Goal: Check status: Check status

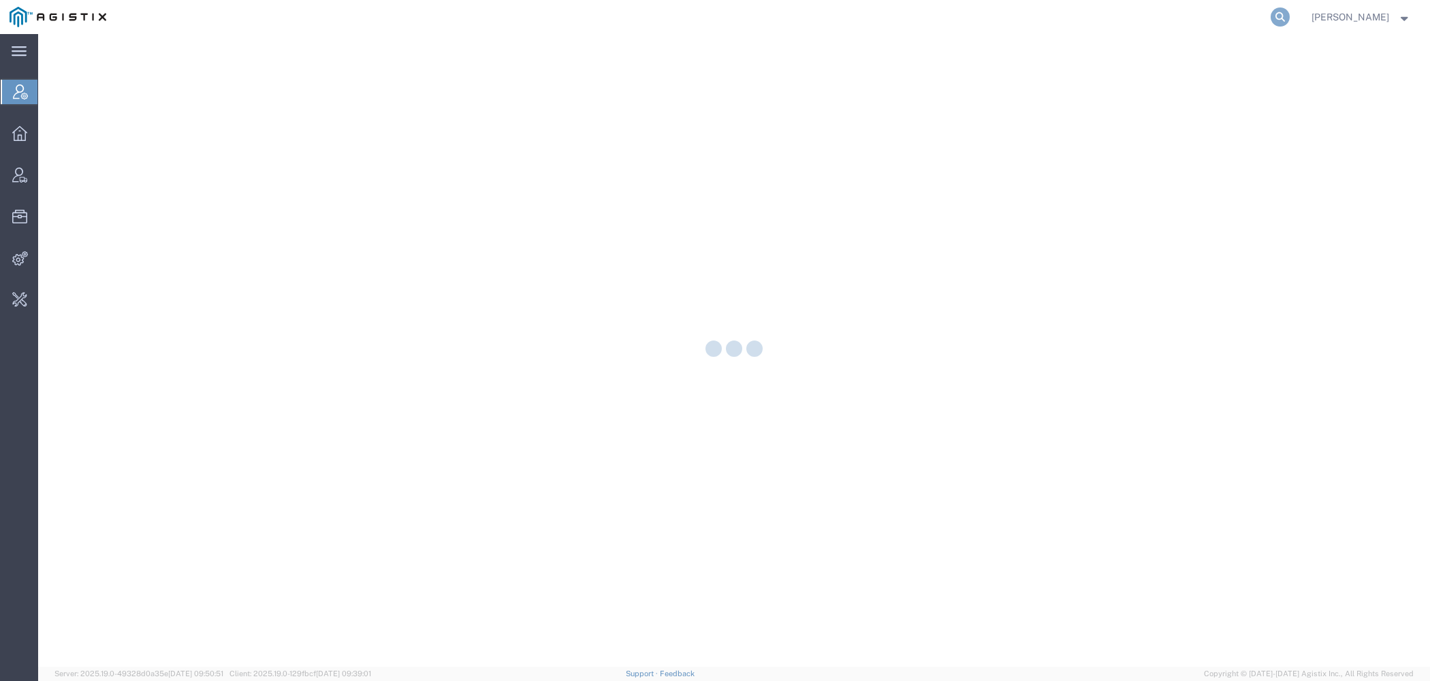
click at [1285, 16] on icon at bounding box center [1279, 16] width 19 height 19
type input "pgw"
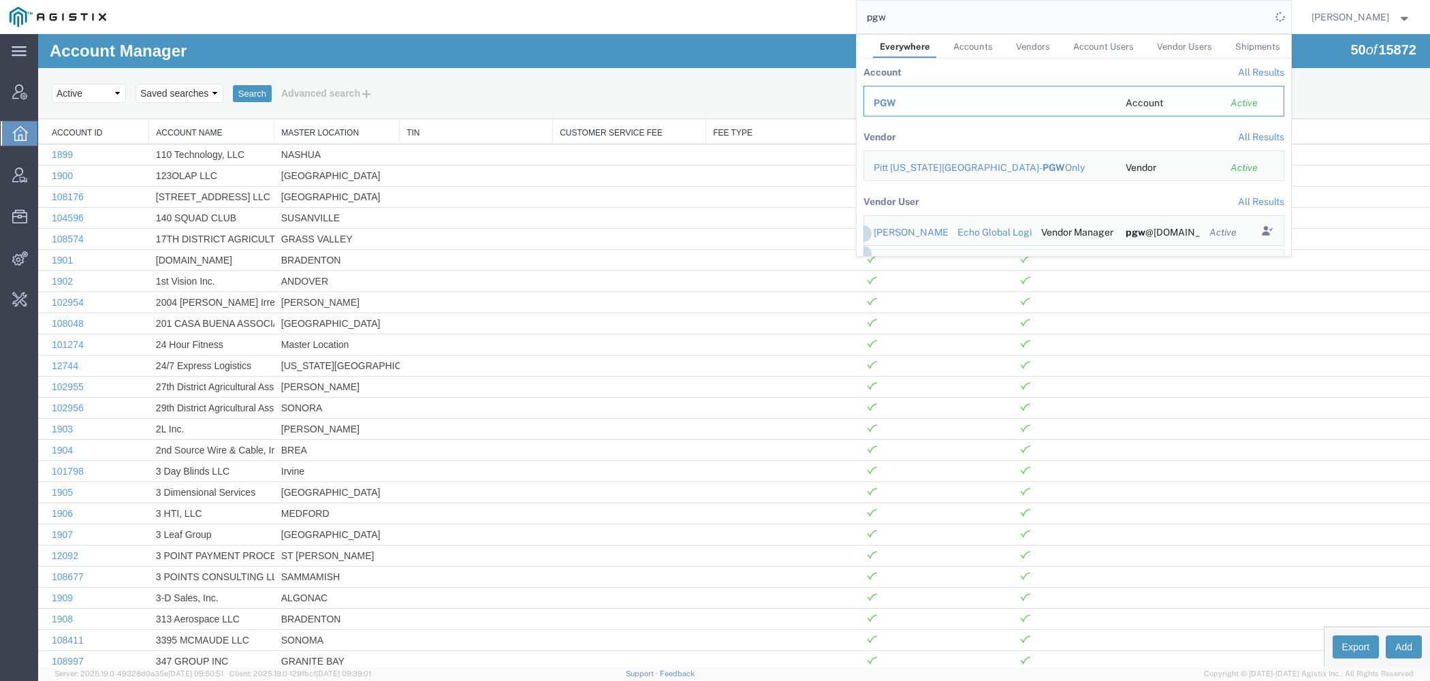
drag, startPoint x: 935, startPoint y: 97, endPoint x: 897, endPoint y: 63, distance: 50.7
click at [935, 97] on div "PGW" at bounding box center [990, 103] width 233 height 14
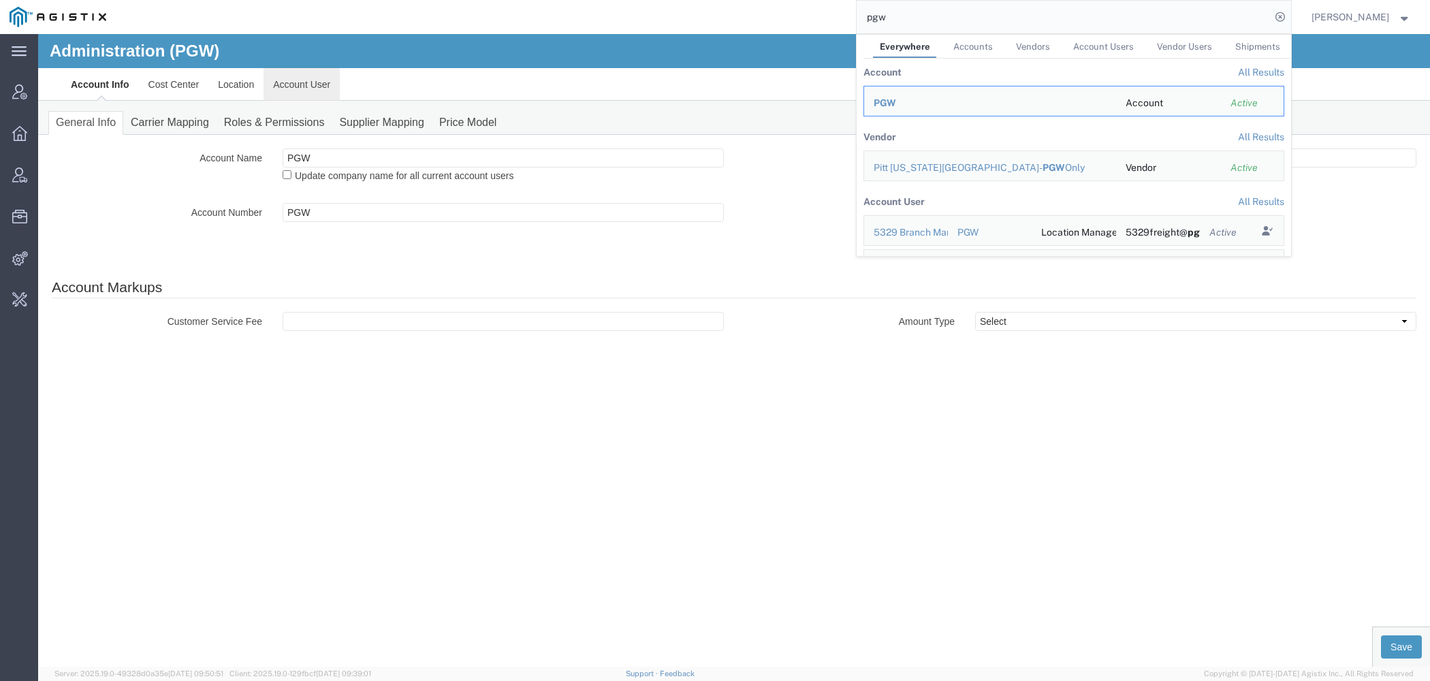
click at [307, 83] on link "Account User" at bounding box center [301, 84] width 76 height 33
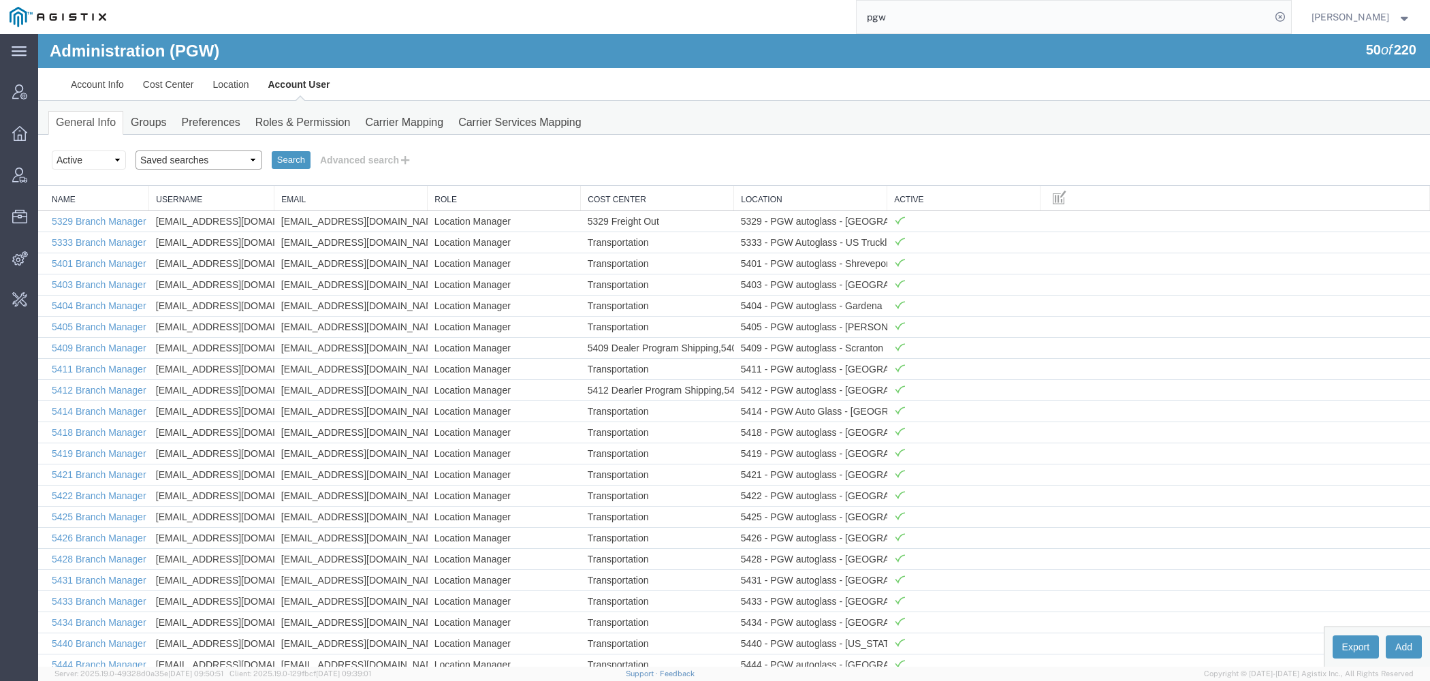
select select "Offline user"
click option "Offline user" at bounding box center [38, 34] width 0 height 0
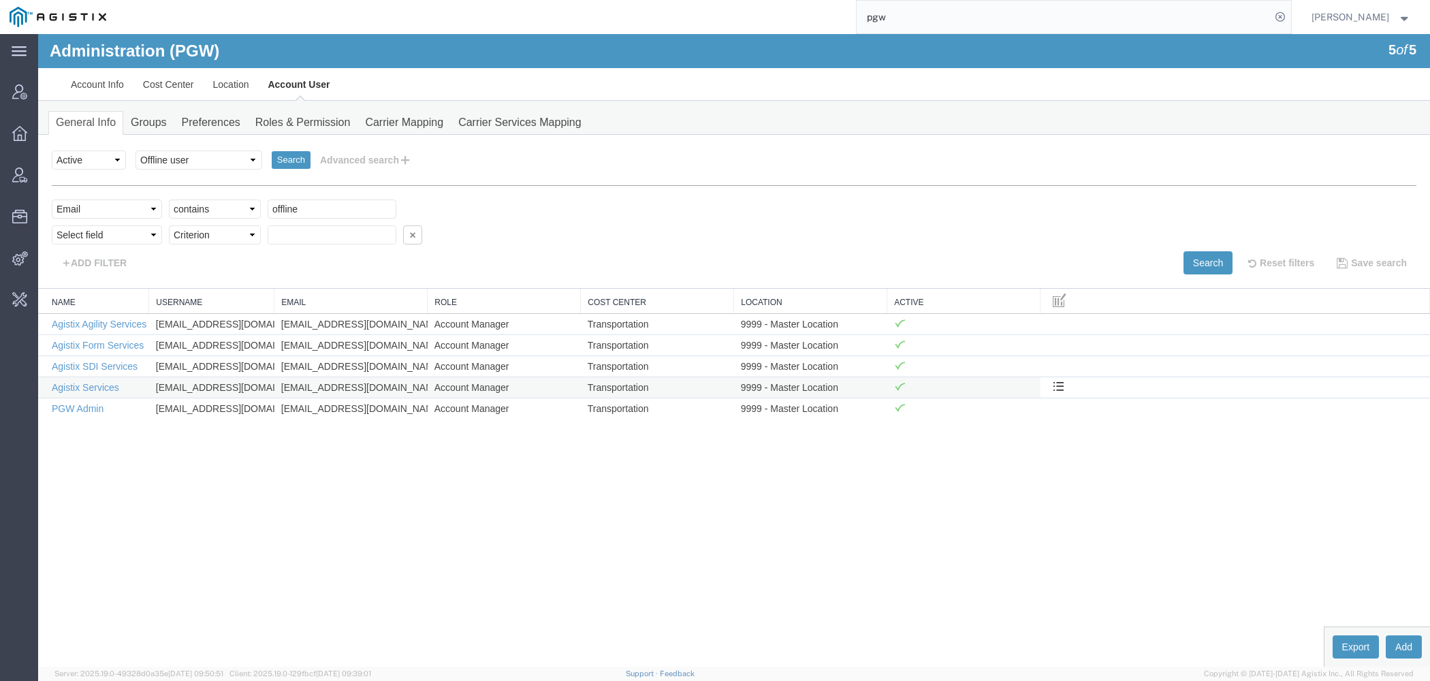
click at [110, 380] on td "Agistix Services" at bounding box center [93, 387] width 111 height 21
click at [115, 384] on link "Agistix Services" at bounding box center [85, 387] width 67 height 11
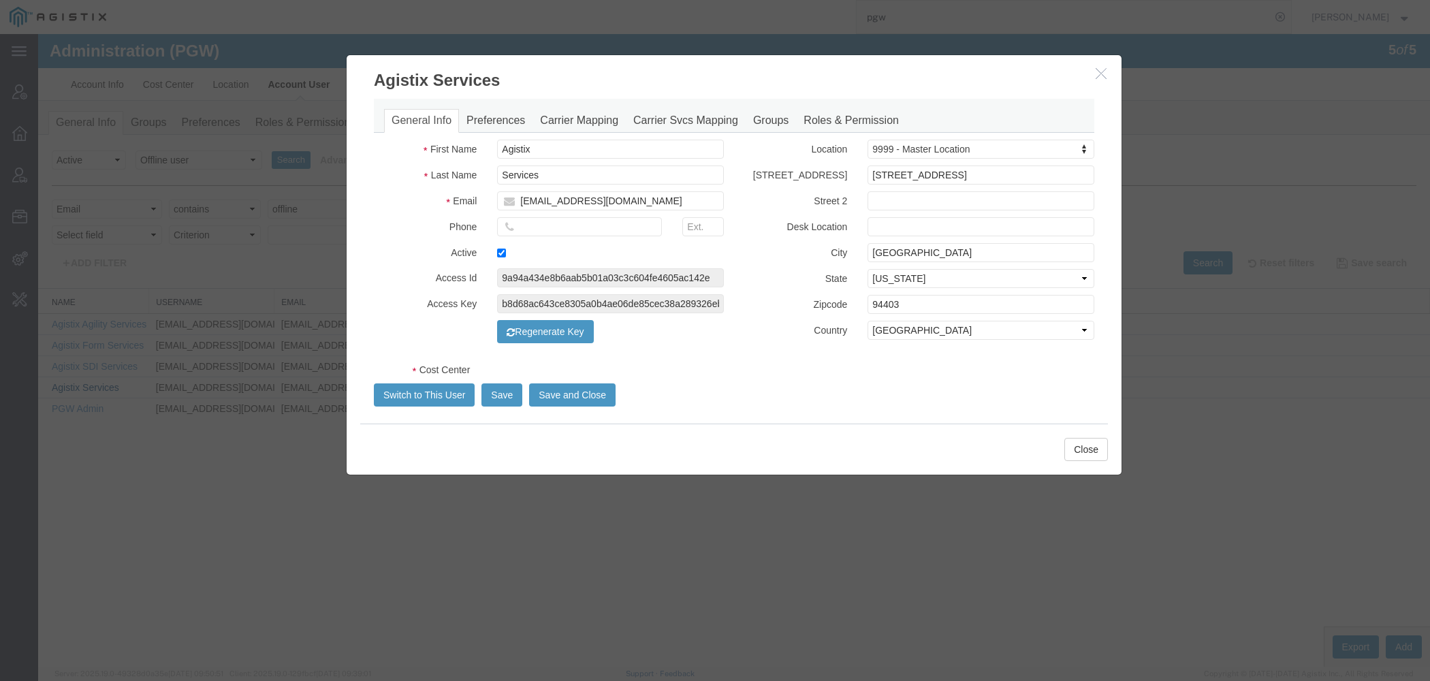
select select "COSTCENTER"
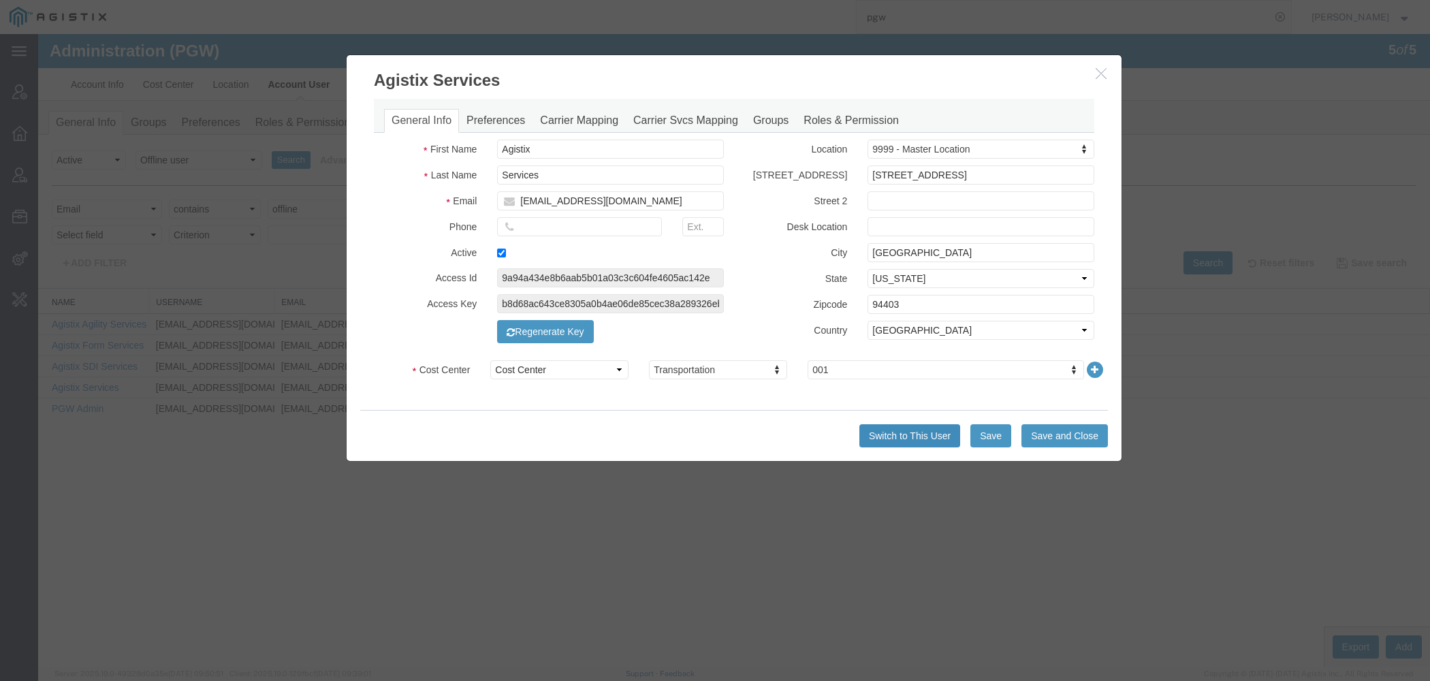
click at [876, 436] on button "Switch to This User" at bounding box center [909, 435] width 101 height 23
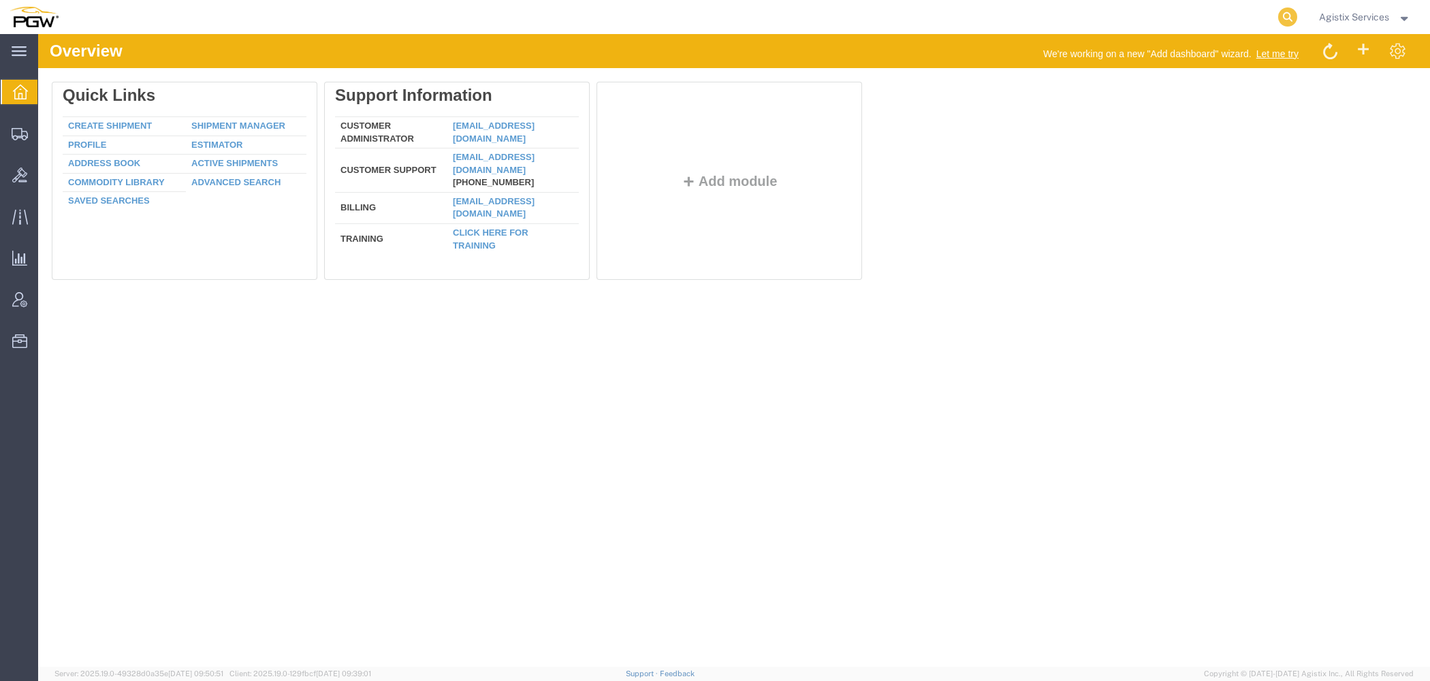
click at [1284, 26] on form at bounding box center [1288, 17] width 22 height 34
click at [1284, 25] on icon at bounding box center [1287, 16] width 19 height 19
paste input "56851589"
type input "56851589"
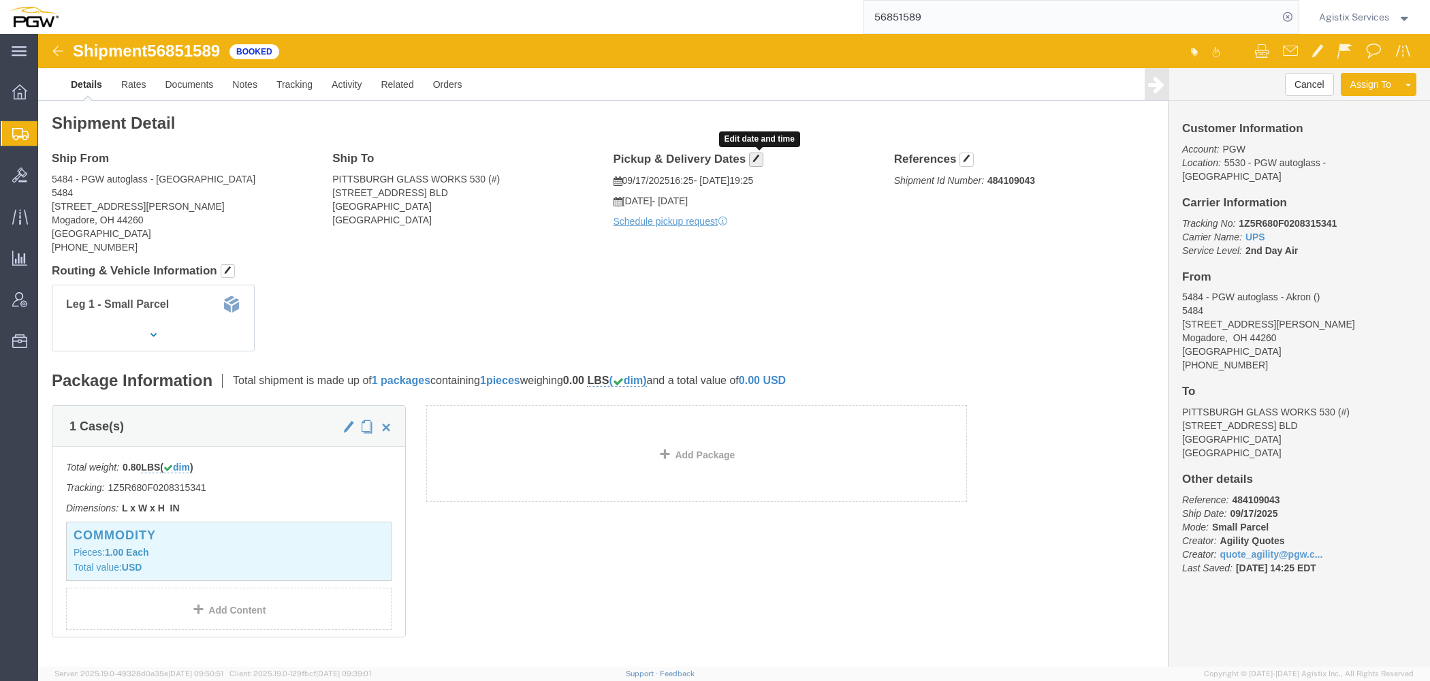
click span "button"
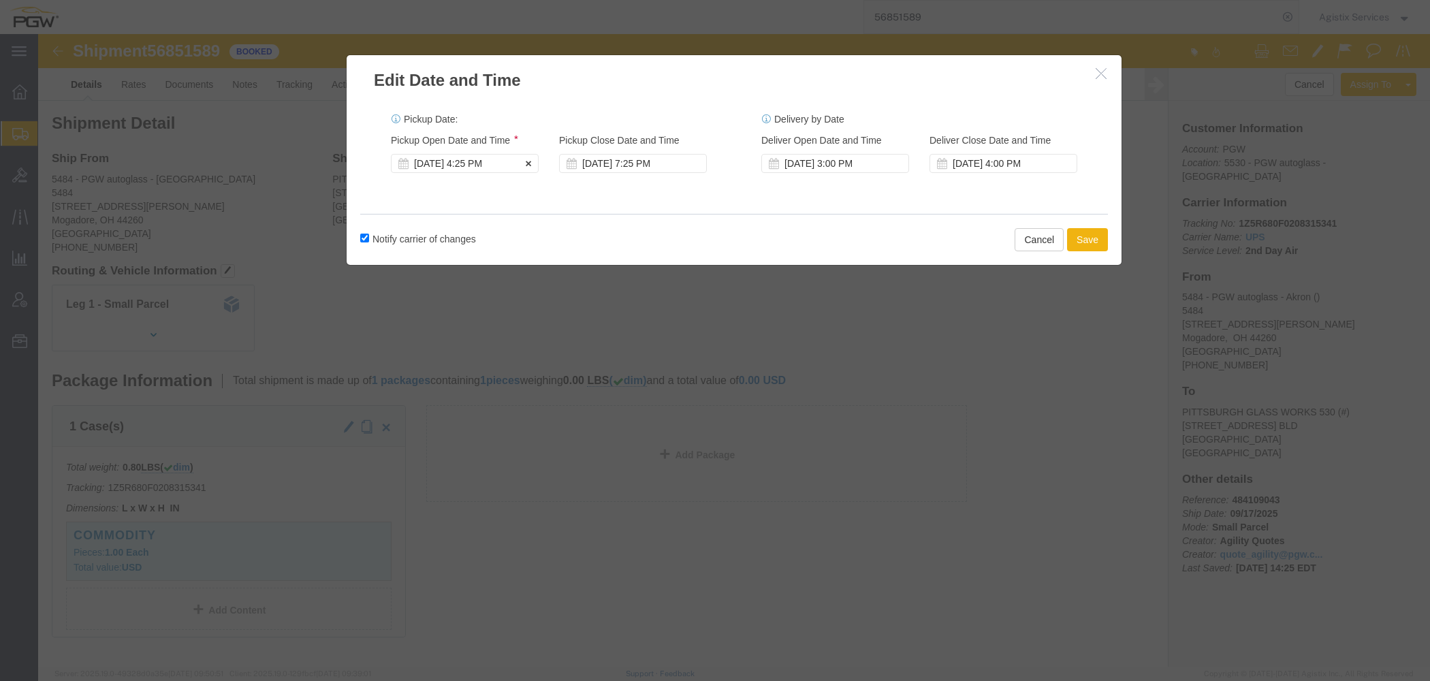
click div "Sep 17 2025 4:25 PM"
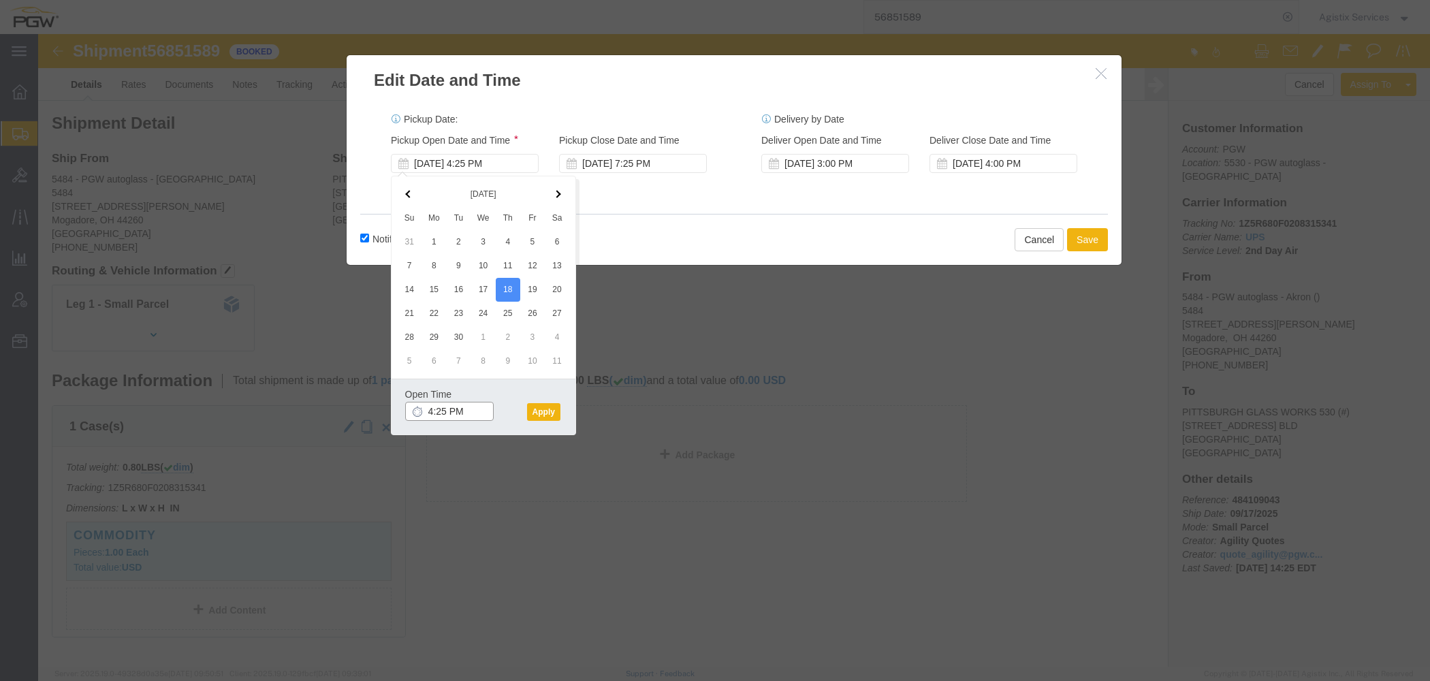
click input "4:25 PM"
type input "10:00 AM"
click button "Apply"
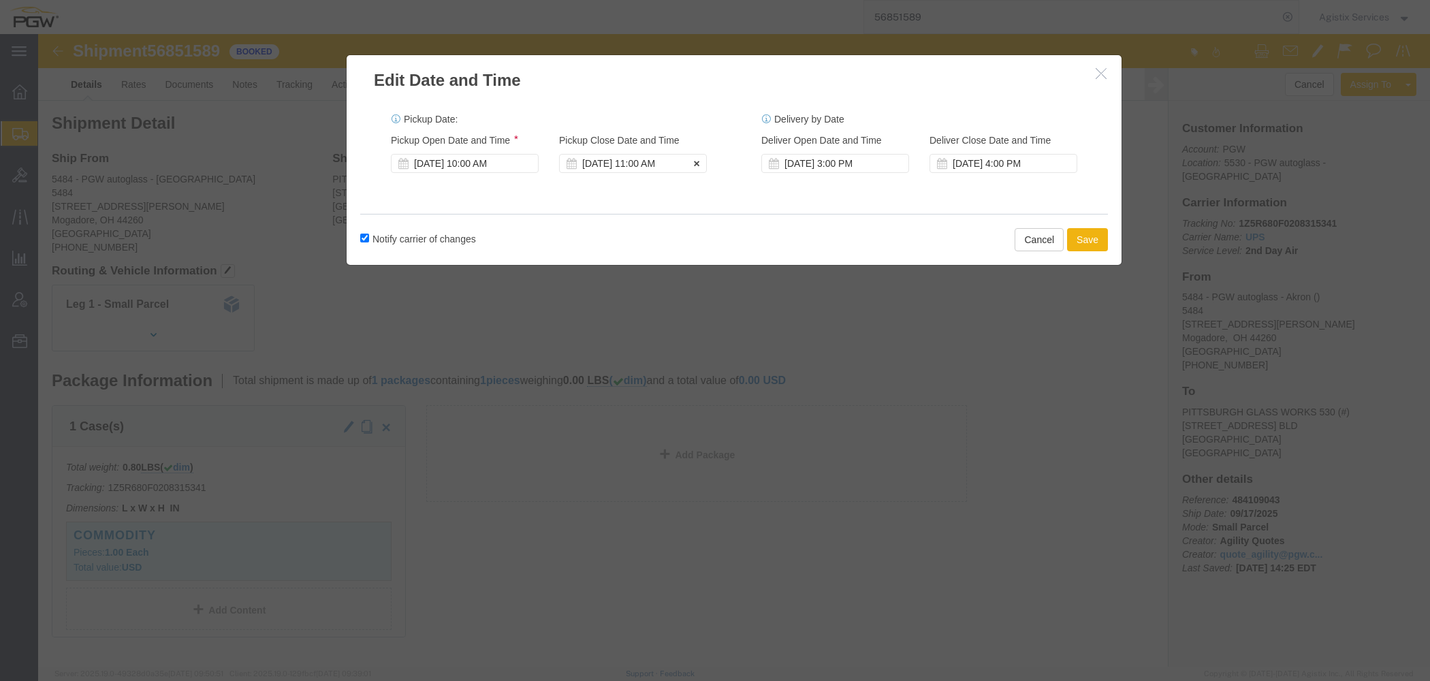
drag, startPoint x: 597, startPoint y: 129, endPoint x: 605, endPoint y: 135, distance: 9.3
click div "Sep 18 2025 11:00 AM"
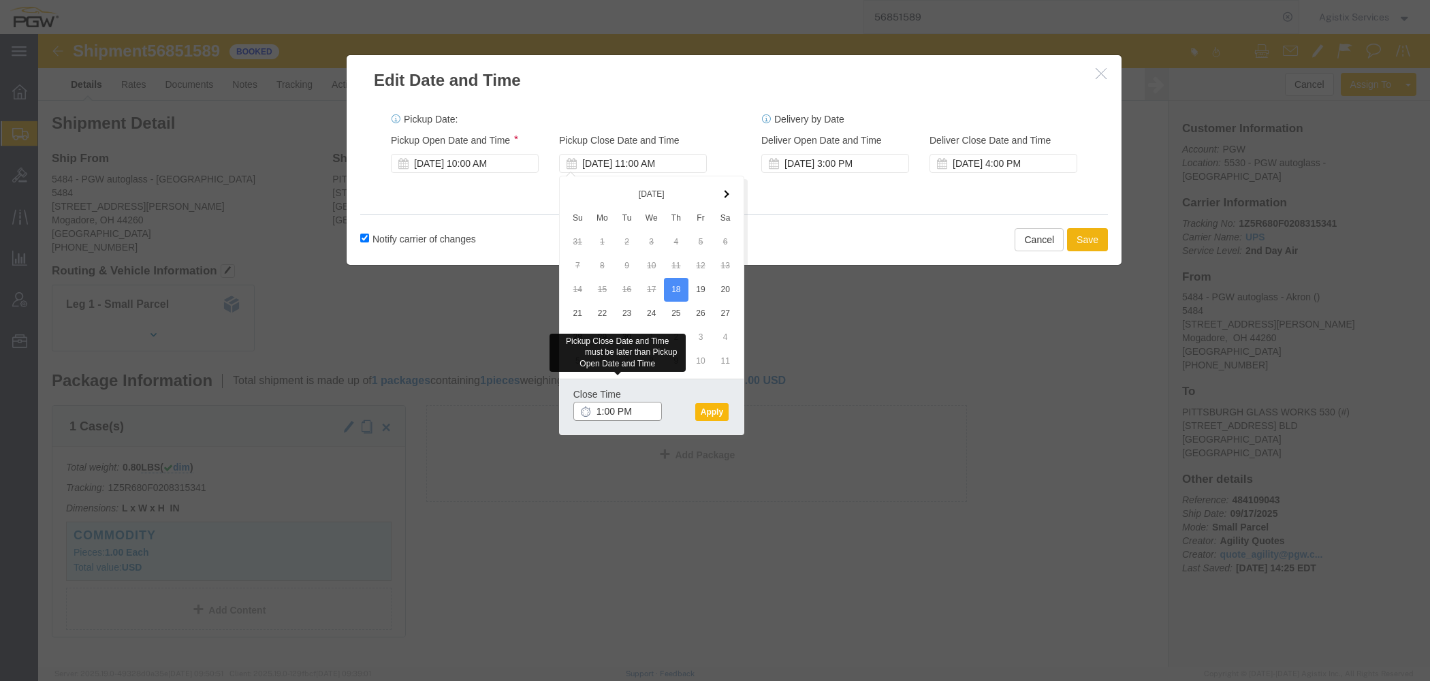
type input "1:00 PM"
click button "Apply"
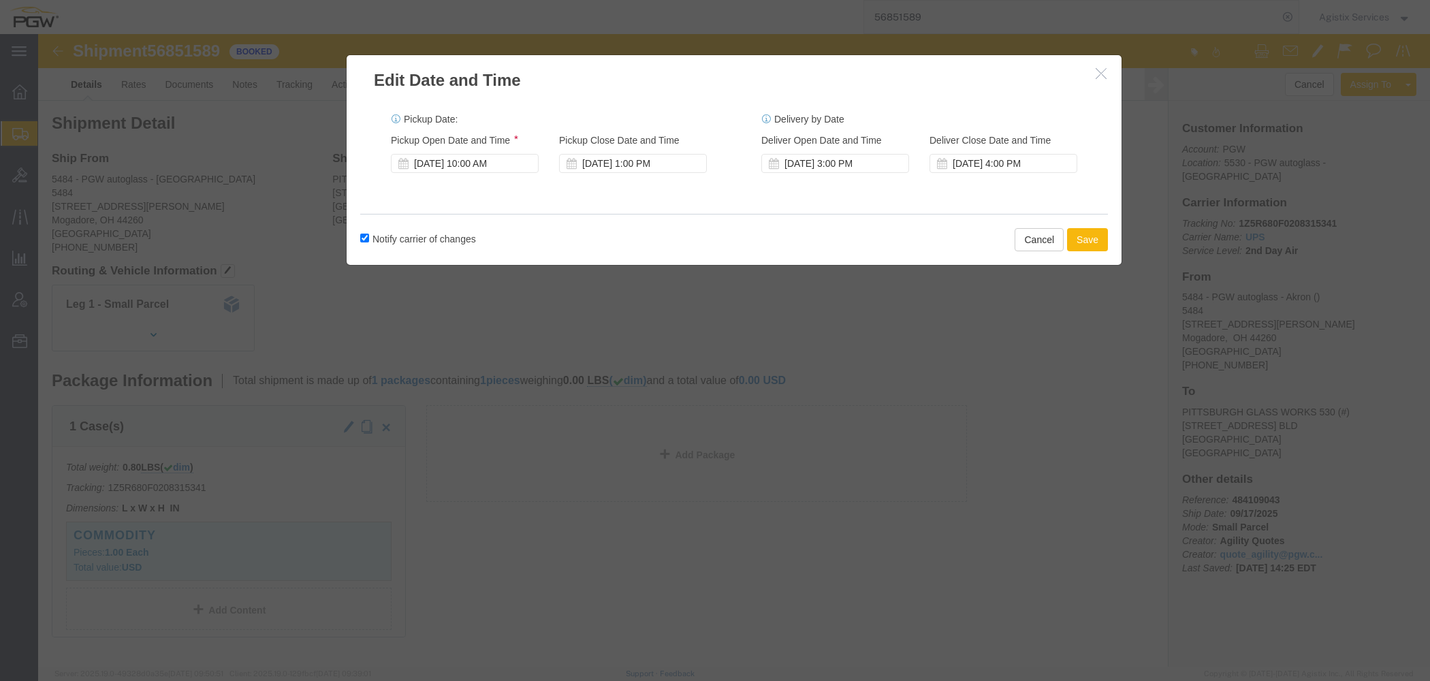
click button "Save"
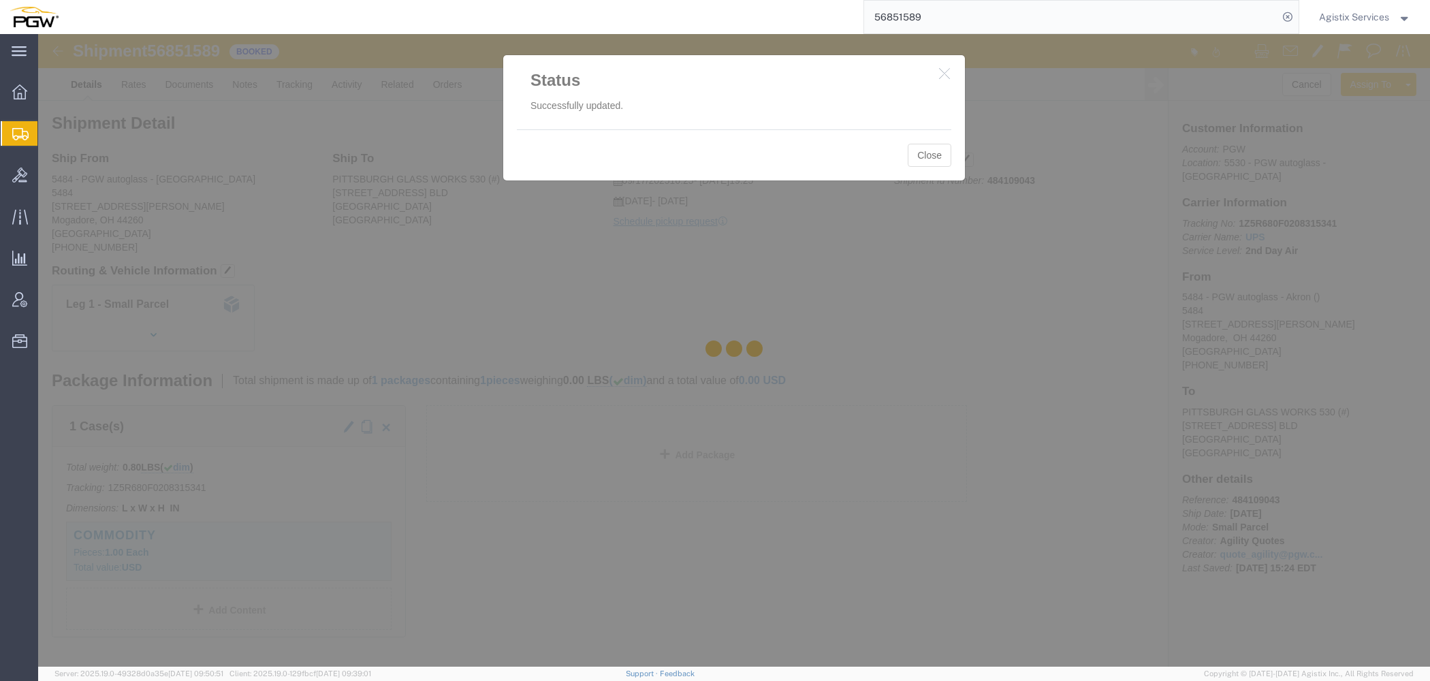
click div
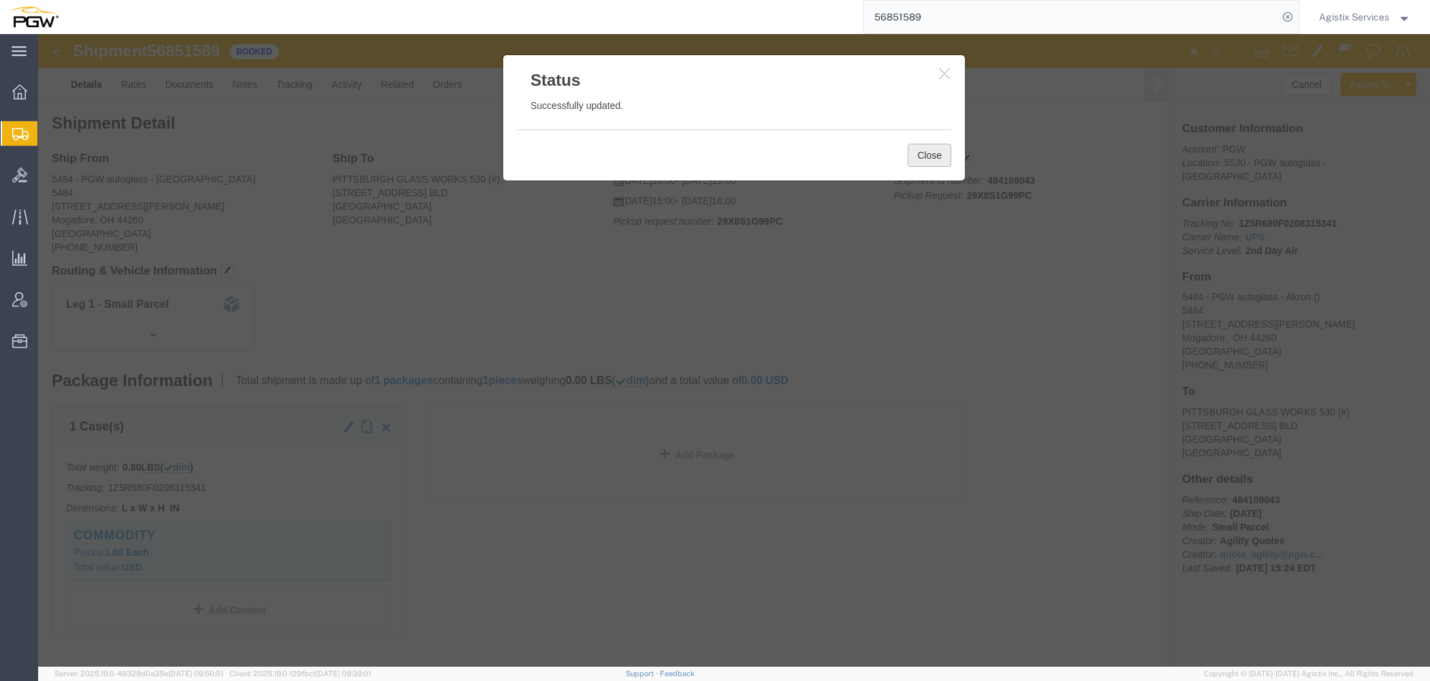
click button "Close"
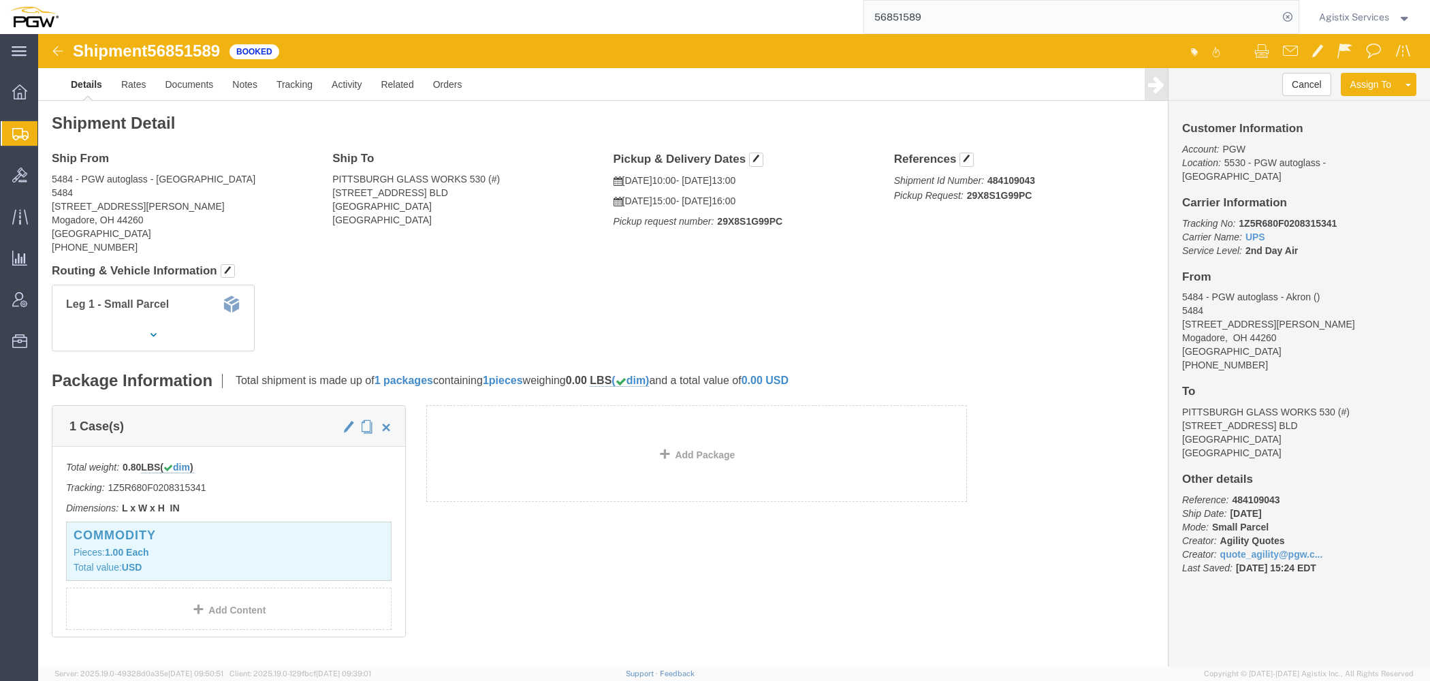
click at [1343, 20] on span "Agistix Services" at bounding box center [1354, 17] width 70 height 15
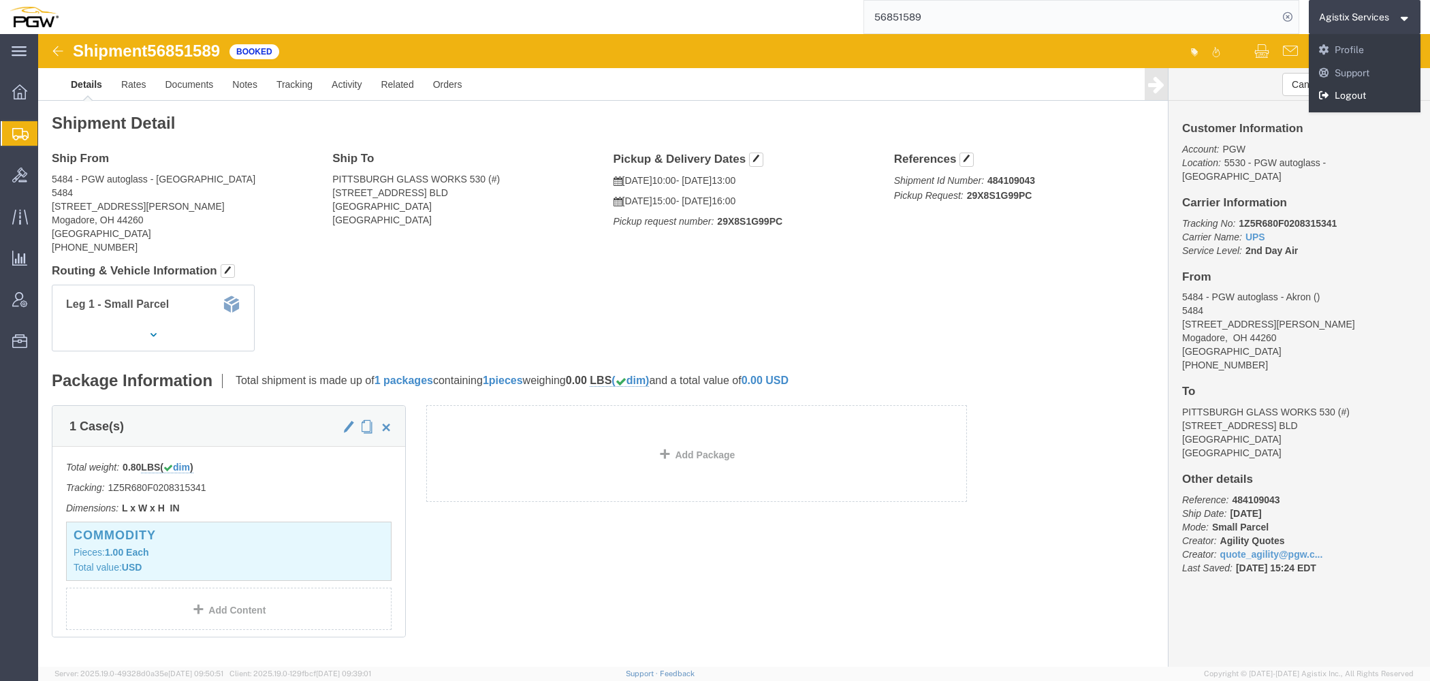
click at [1336, 90] on link "Logout" at bounding box center [1365, 95] width 112 height 23
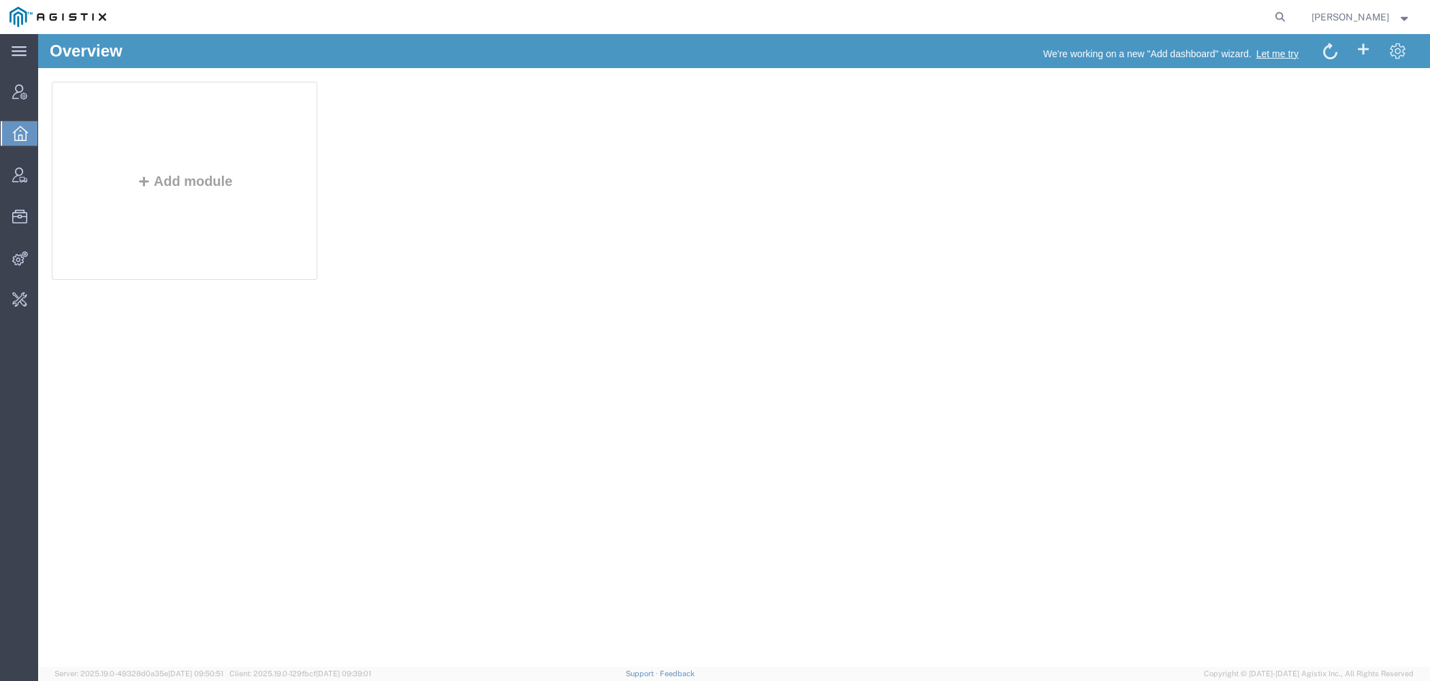
click at [1279, 27] on form at bounding box center [1281, 17] width 22 height 34
click at [1279, 18] on icon at bounding box center [1279, 16] width 19 height 19
paste input "113912"
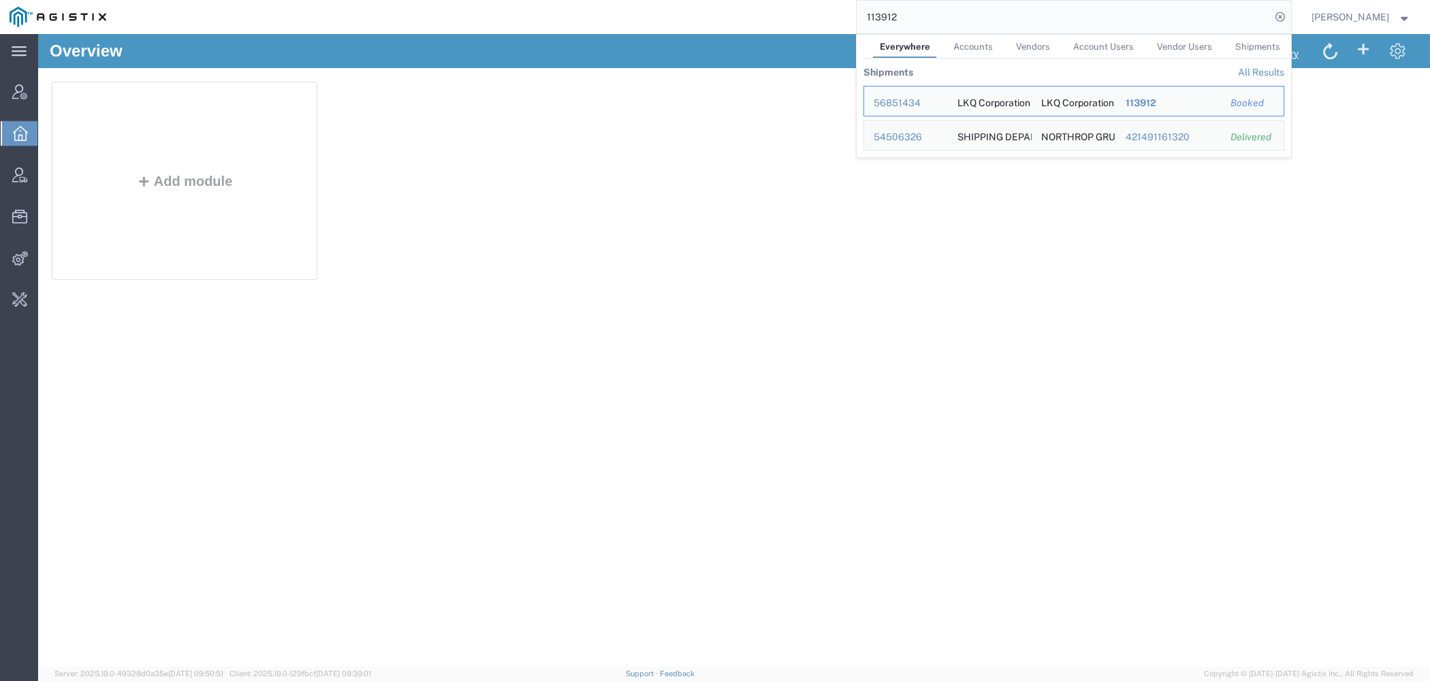
click at [897, 14] on input "113912" at bounding box center [1063, 17] width 414 height 33
paste input "S02407697"
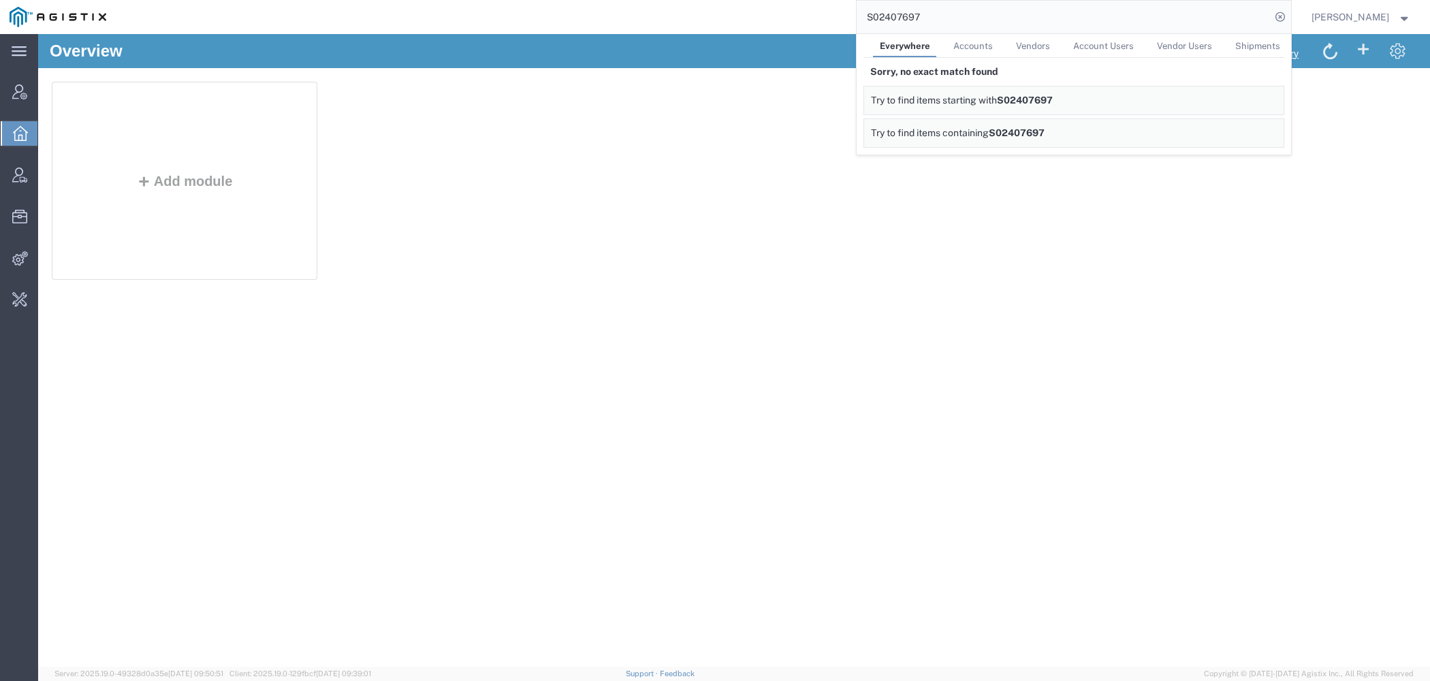
click at [912, 14] on input "S02407697" at bounding box center [1063, 17] width 414 height 33
paste input "42760"
type input "S02442760"
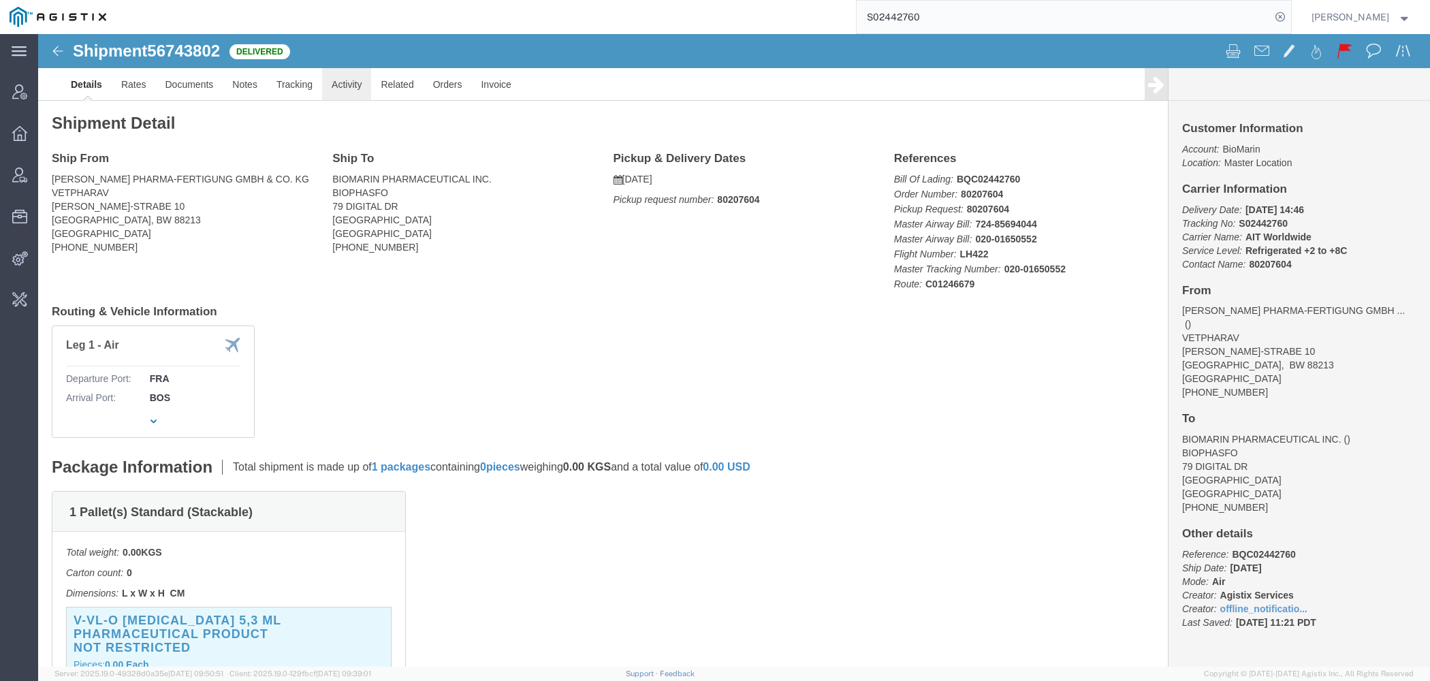
click link "Activity"
click div
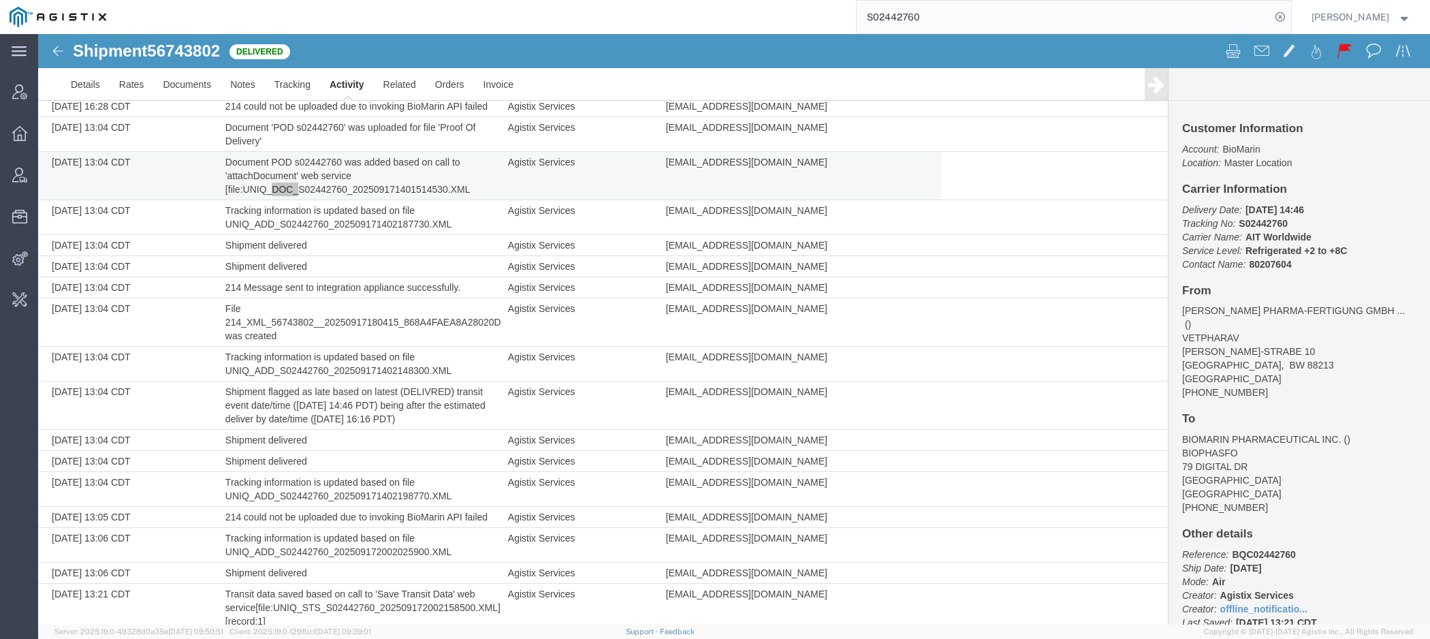
scroll to position [3120, 0]
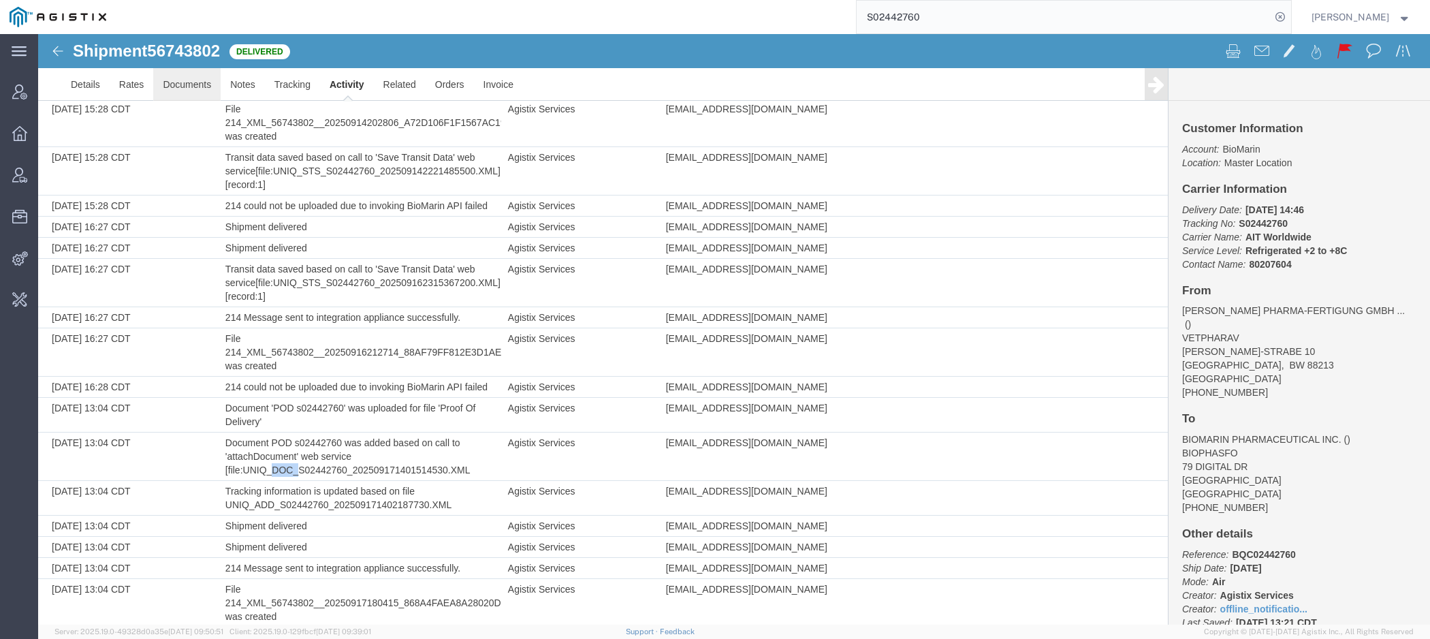
click at [179, 83] on link "Documents" at bounding box center [186, 84] width 67 height 33
